Goal: Task Accomplishment & Management: Complete application form

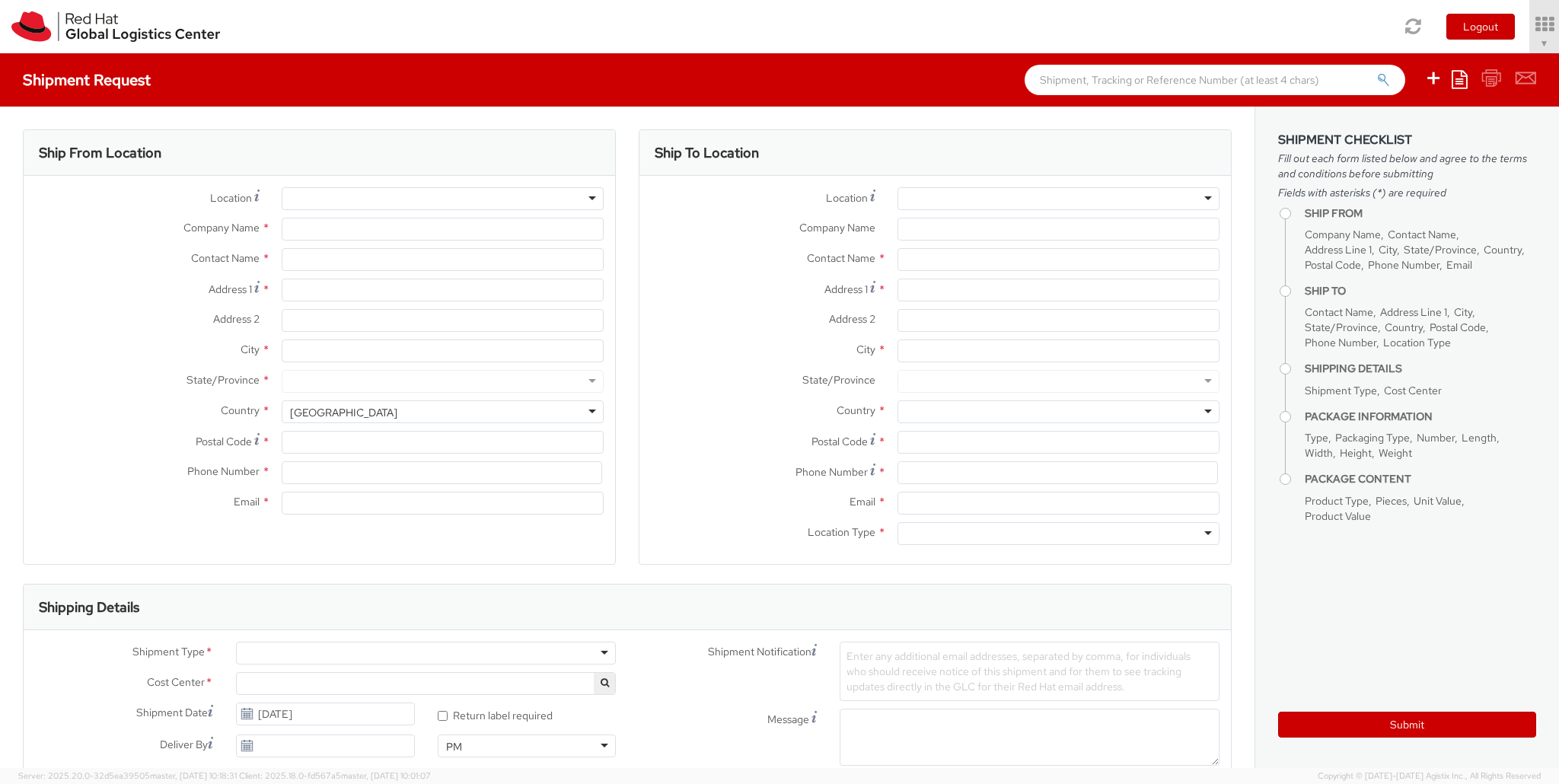
select select "863"
select select
type input "Red Hat Czech s.r.o."
type input "[PERSON_NAME]"
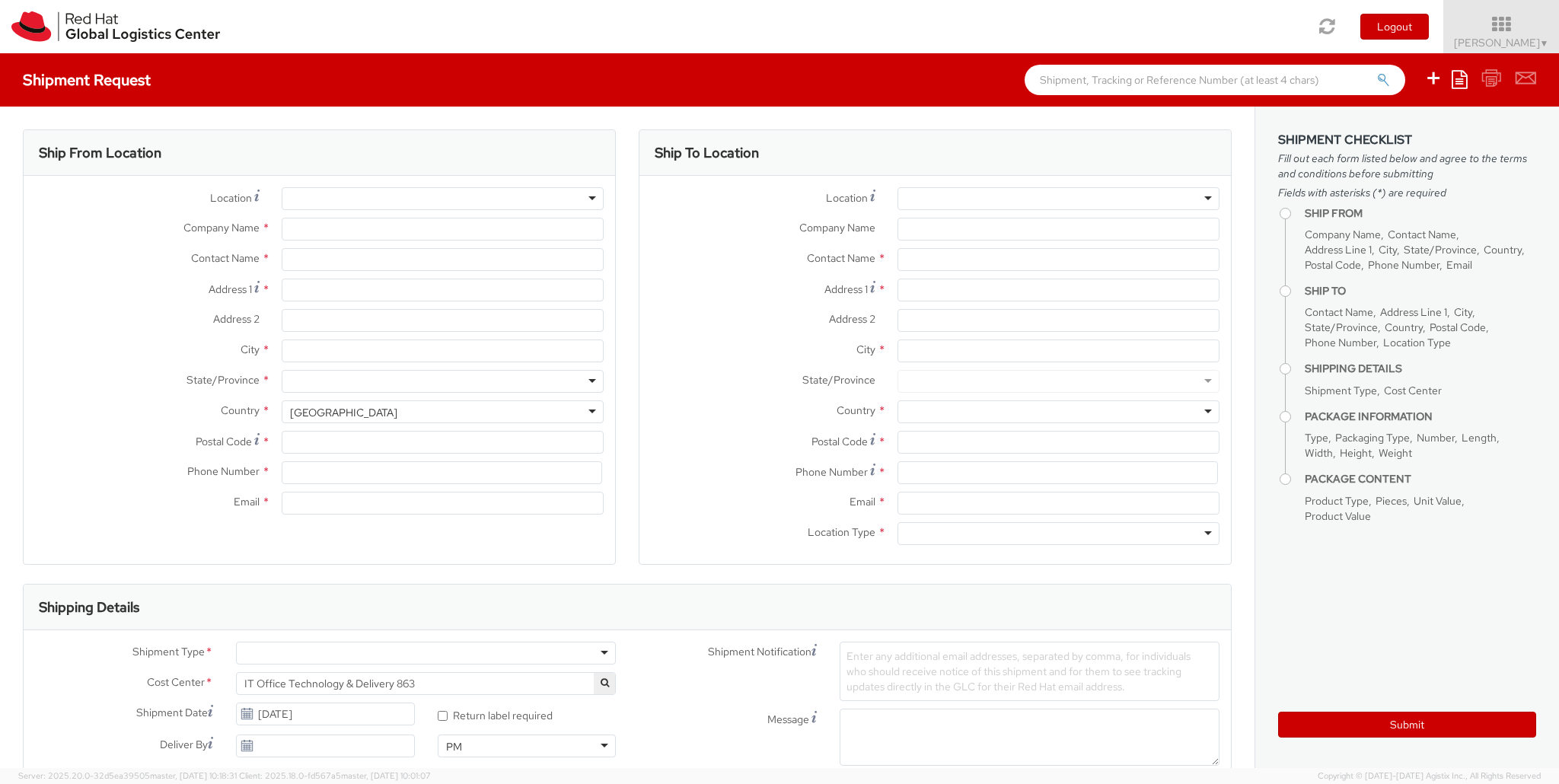
type input "Purkynova 647/111"
type input "BRNO"
type input "621 00"
type input "420532294654"
type input "jbartu@redhat.com"
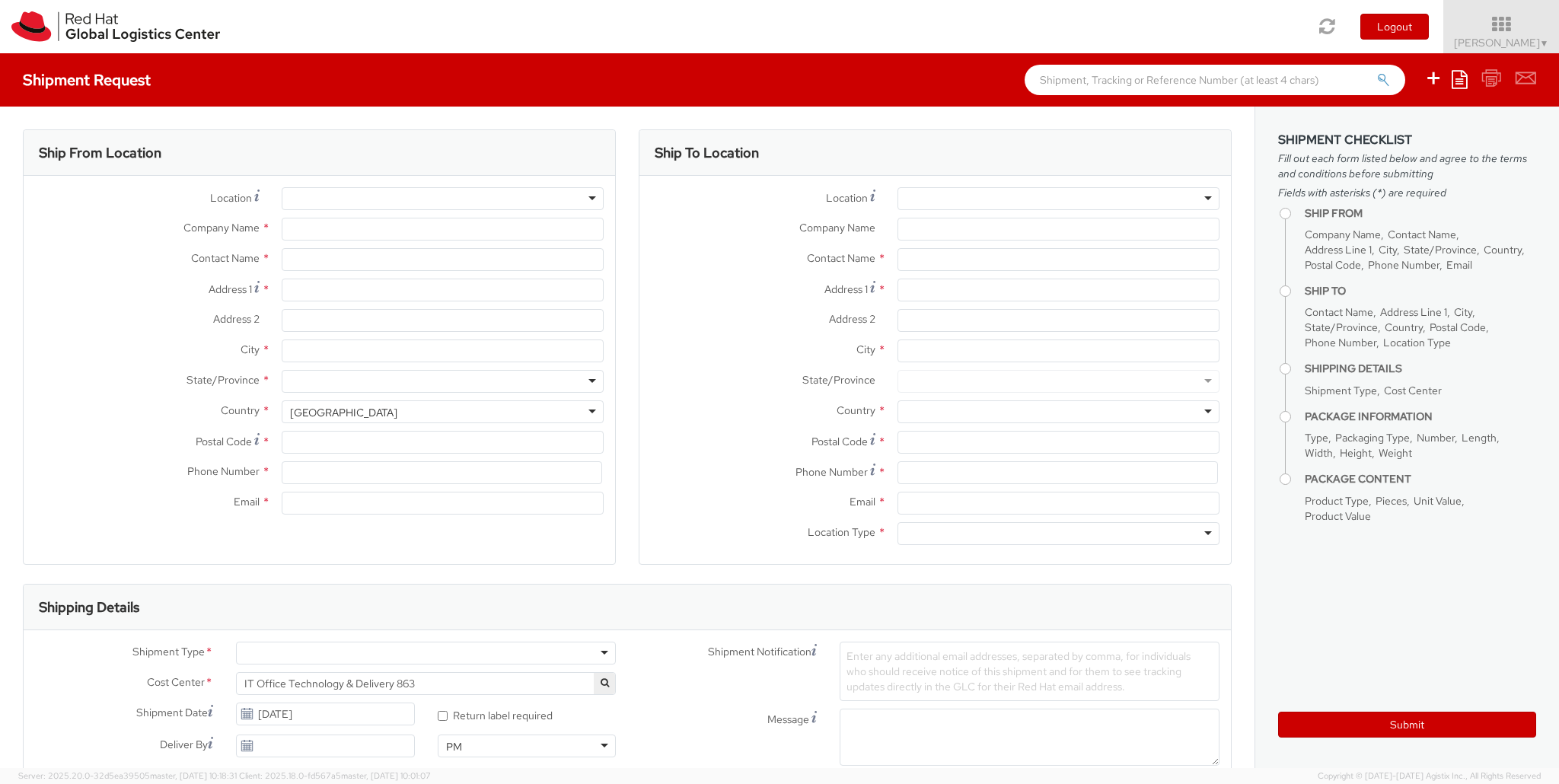
select select "CM"
select select "KGS"
